Goal: Task Accomplishment & Management: Manage account settings

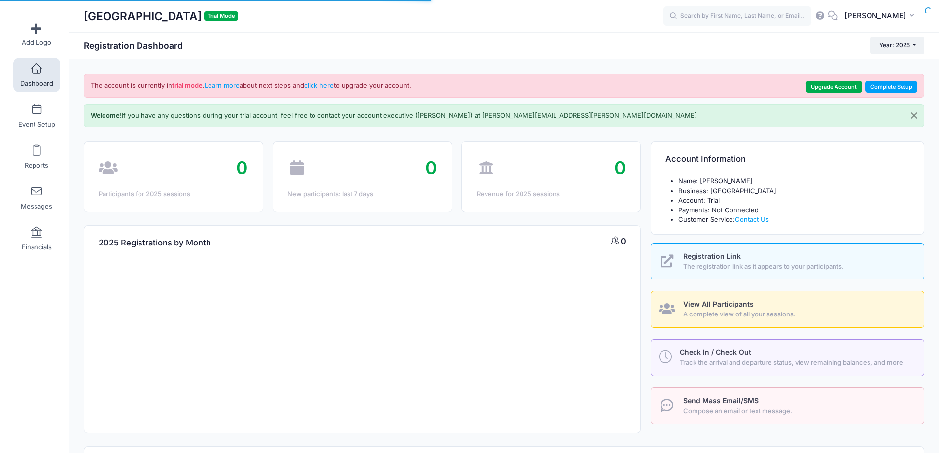
select select
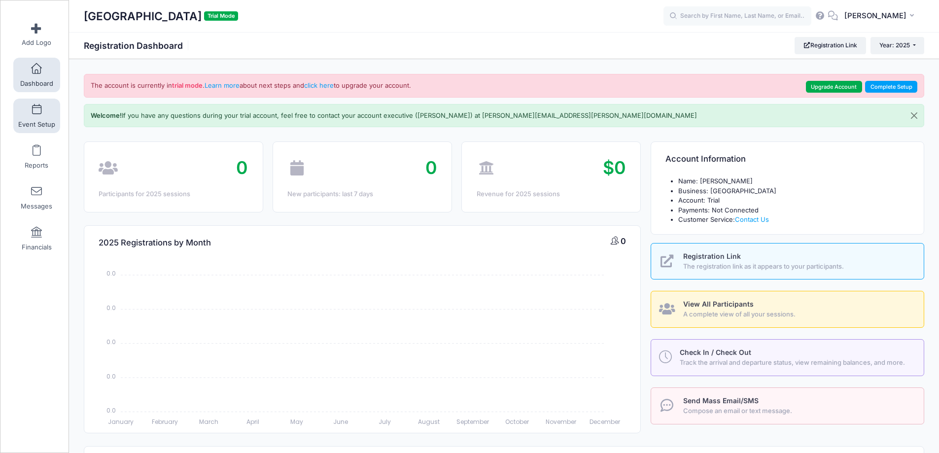
click at [36, 113] on span at bounding box center [36, 109] width 0 height 11
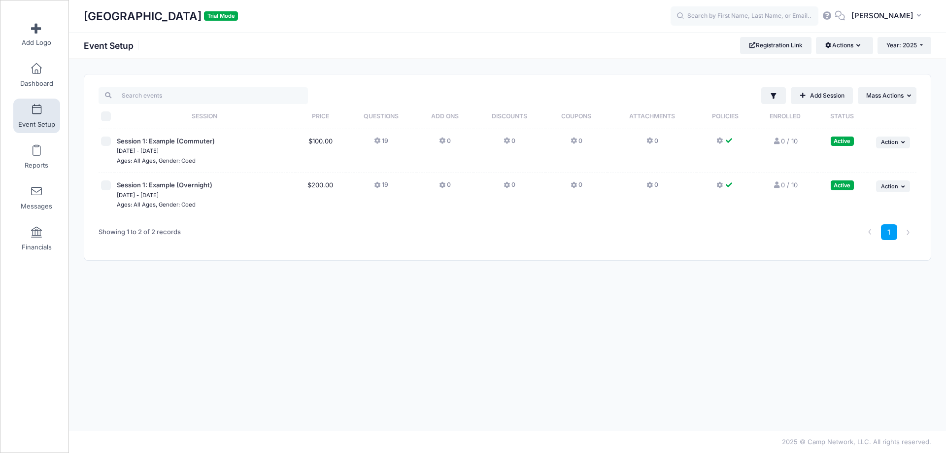
click at [385, 145] on button "19" at bounding box center [381, 144] width 14 height 14
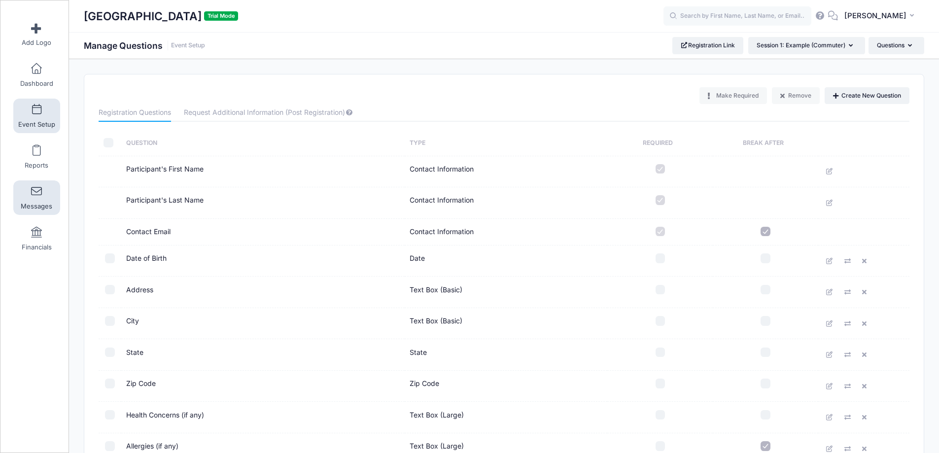
click at [34, 200] on link "Messages" at bounding box center [36, 197] width 47 height 34
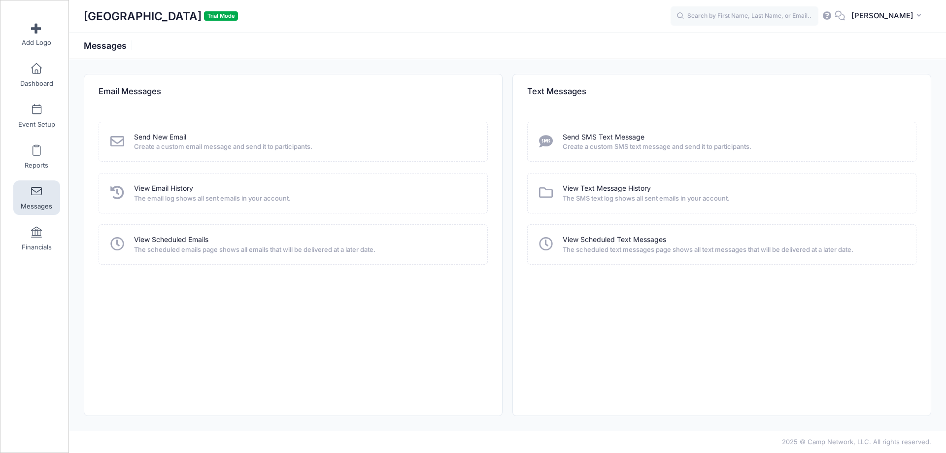
click at [833, 16] on icon at bounding box center [827, 15] width 11 height 6
click at [163, 186] on link "View Email History" at bounding box center [163, 188] width 59 height 10
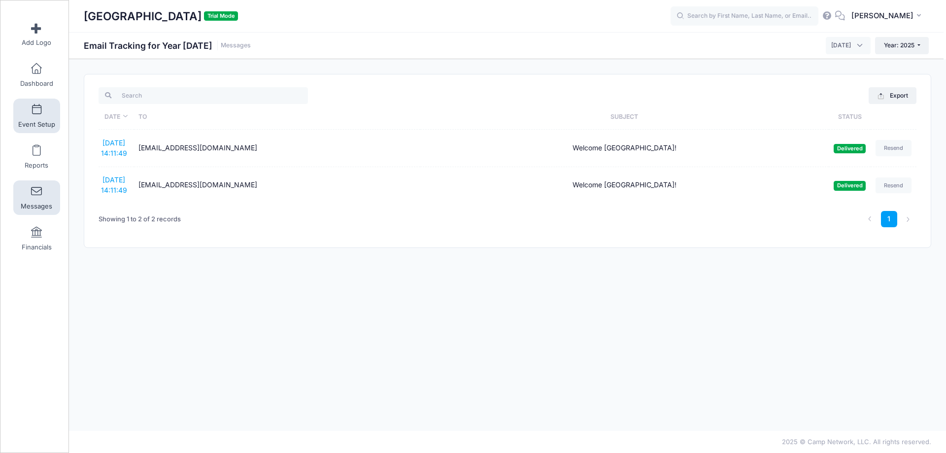
click at [26, 118] on link "Event Setup" at bounding box center [36, 116] width 47 height 34
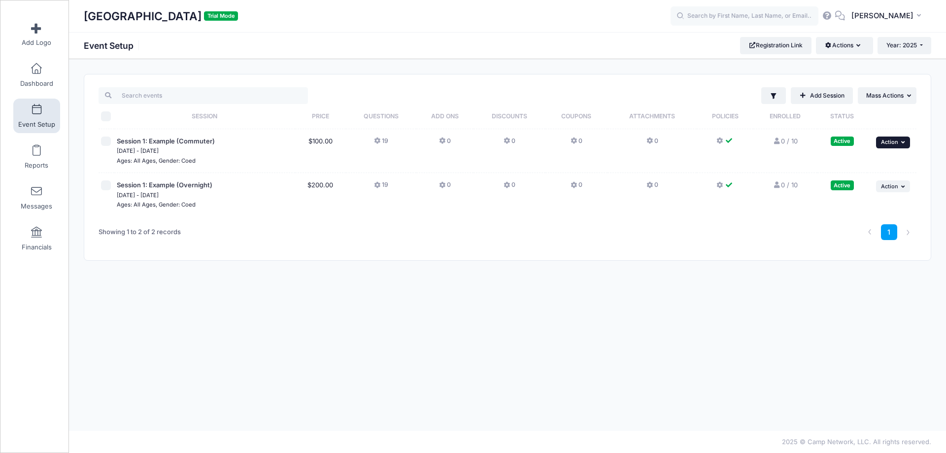
click at [907, 140] on icon "button" at bounding box center [904, 141] width 6 height 5
click at [907, 124] on th at bounding box center [891, 116] width 49 height 25
click at [190, 137] on span "Session 1: Example (Commuter)" at bounding box center [166, 141] width 98 height 8
